Goal: Transaction & Acquisition: Purchase product/service

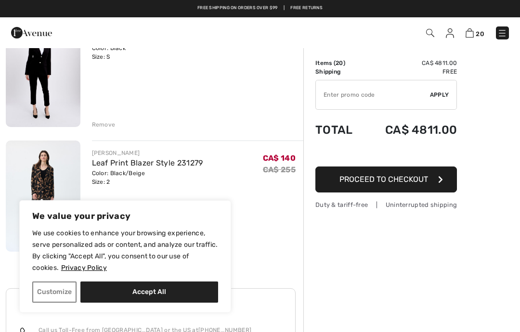
scroll to position [2377, 0]
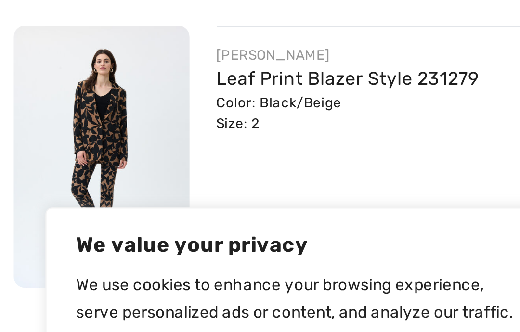
click at [53, 123] on img at bounding box center [43, 179] width 75 height 112
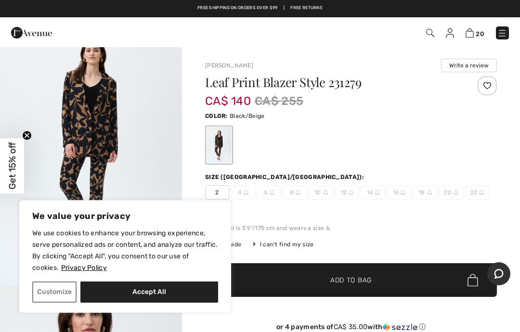
scroll to position [35, 0]
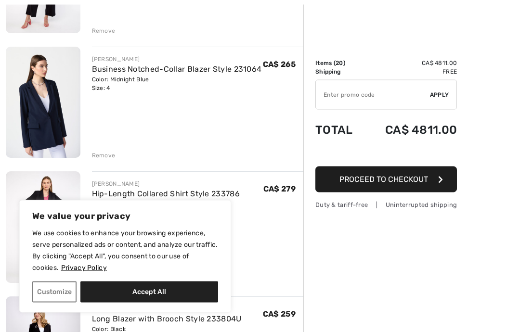
scroll to position [2082, 0]
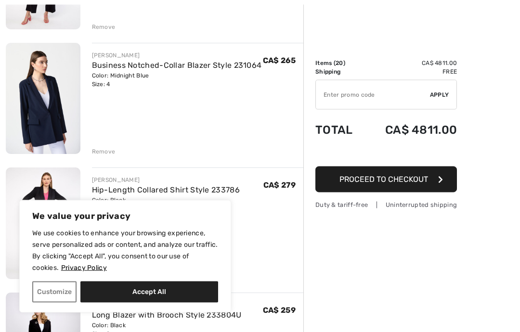
click at [51, 213] on img at bounding box center [43, 224] width 75 height 112
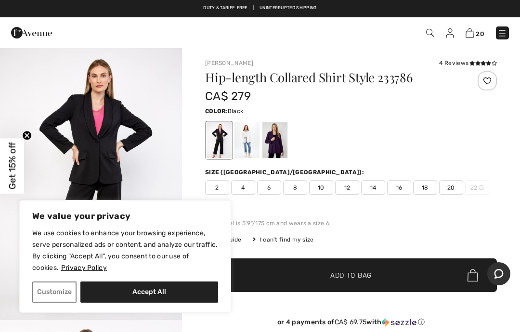
click at [245, 188] on span "4" at bounding box center [243, 188] width 24 height 14
click at [342, 277] on span "Add to Bag" at bounding box center [350, 276] width 41 height 10
click at [474, 32] on img at bounding box center [471, 32] width 8 height 9
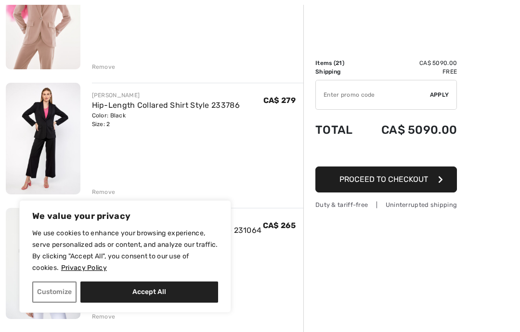
scroll to position [1921, 0]
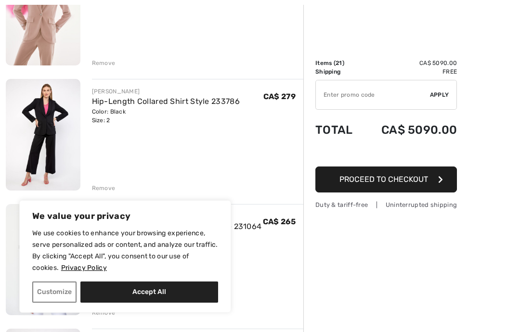
click at [103, 192] on div "Remove" at bounding box center [104, 188] width 24 height 9
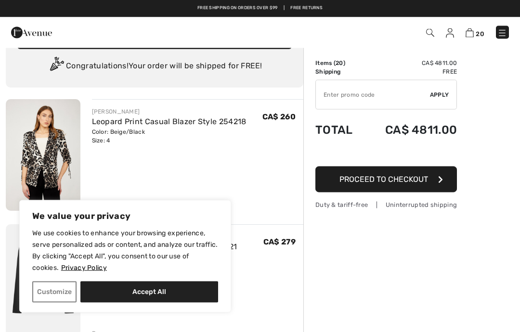
scroll to position [0, 0]
